Goal: Navigation & Orientation: Find specific page/section

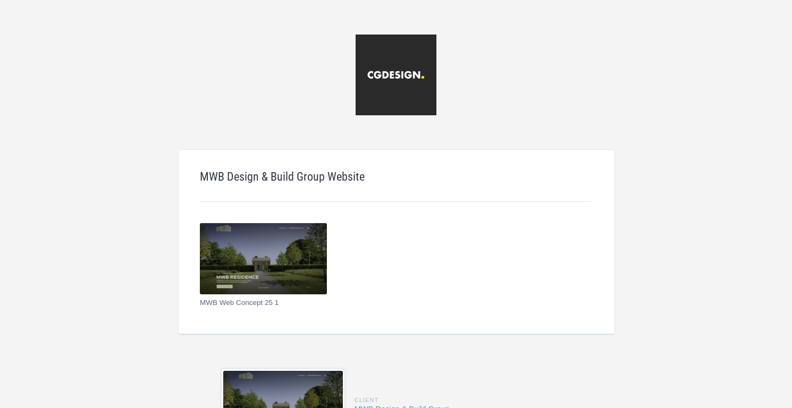
click at [273, 253] on img at bounding box center [263, 258] width 127 height 71
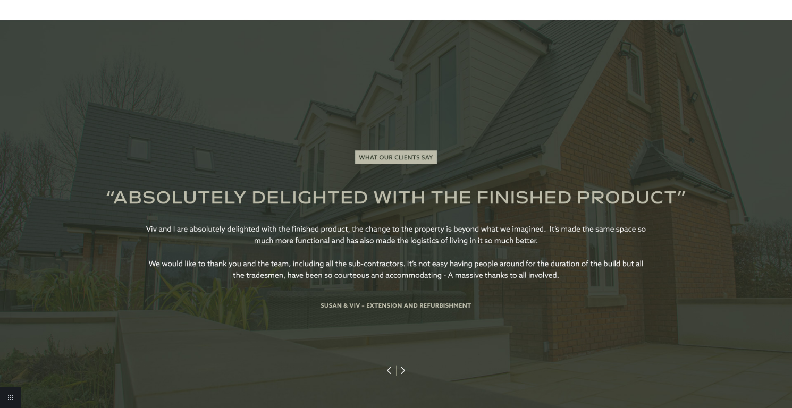
scroll to position [3081, 0]
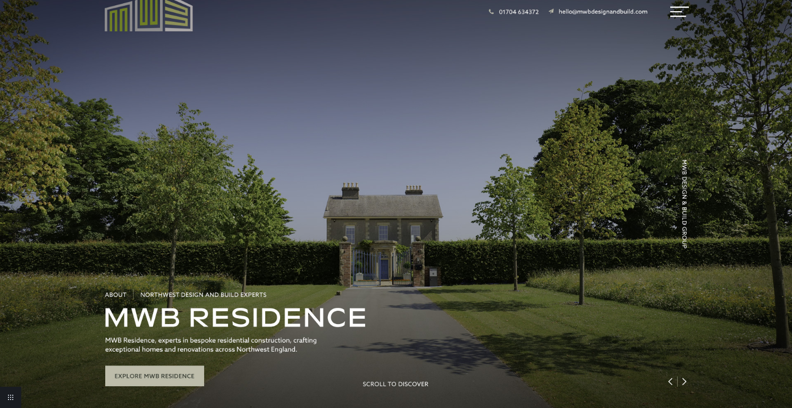
scroll to position [0, 0]
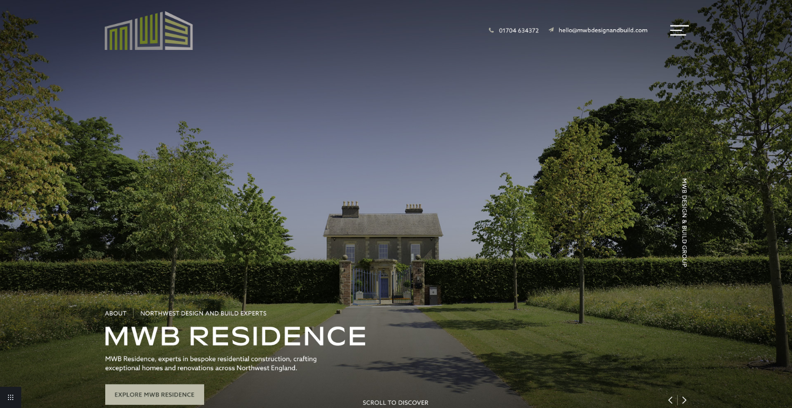
click at [15, 396] on link "Return to project" at bounding box center [10, 397] width 21 height 21
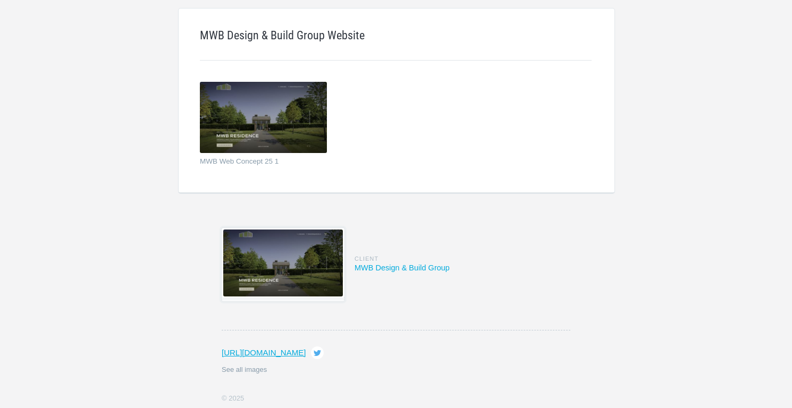
scroll to position [195, 0]
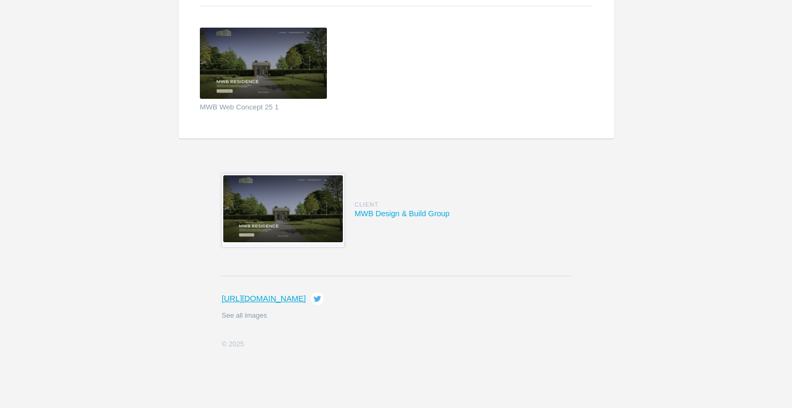
click at [313, 203] on img at bounding box center [283, 208] width 120 height 67
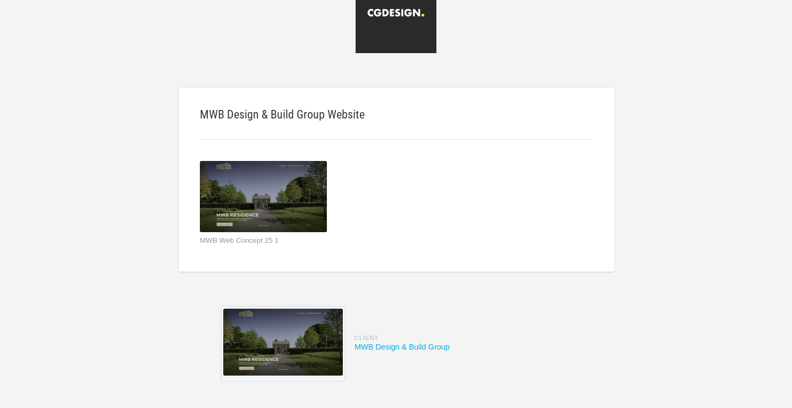
scroll to position [195, 0]
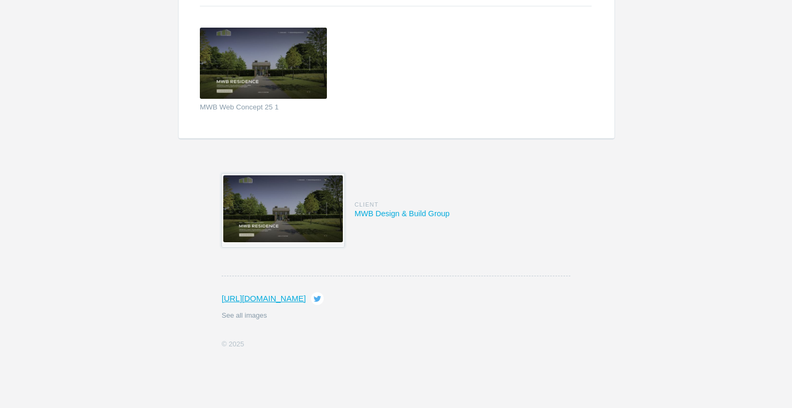
click at [291, 195] on img at bounding box center [283, 208] width 120 height 67
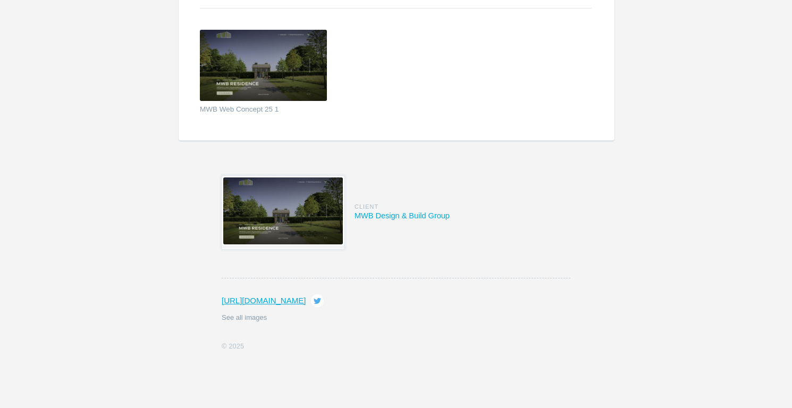
scroll to position [195, 0]
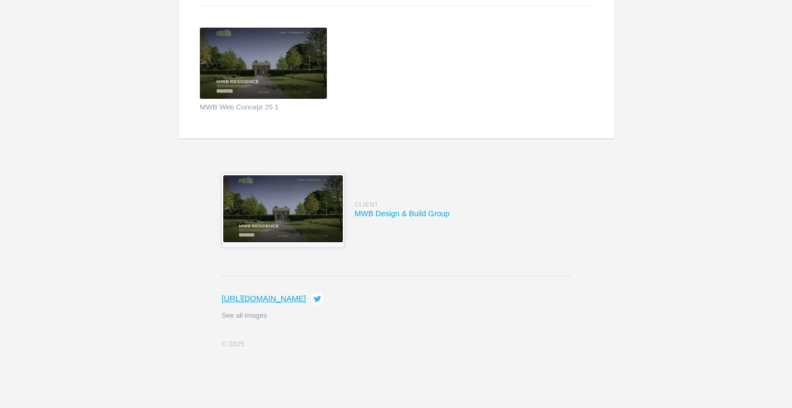
click at [283, 210] on img at bounding box center [283, 208] width 120 height 67
